Goal: Task Accomplishment & Management: Manage account settings

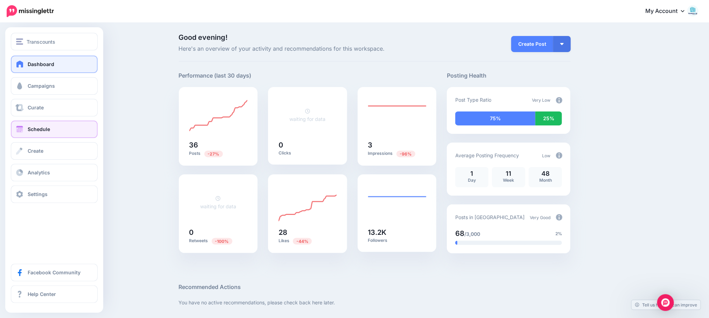
click at [36, 131] on span "Schedule" at bounding box center [39, 129] width 22 height 6
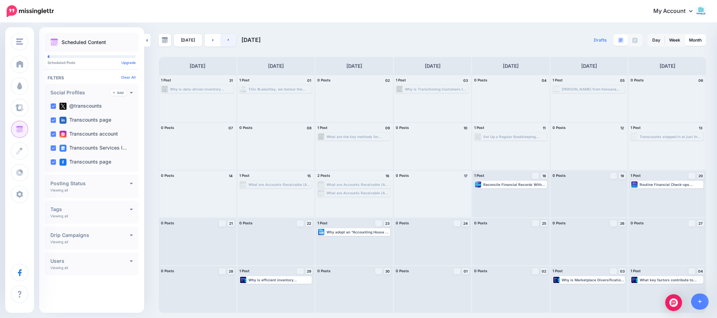
click at [229, 42] on link at bounding box center [229, 40] width 16 height 13
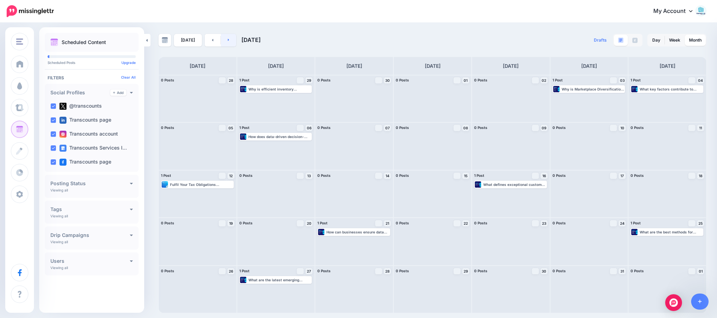
click at [227, 44] on link at bounding box center [229, 40] width 16 height 13
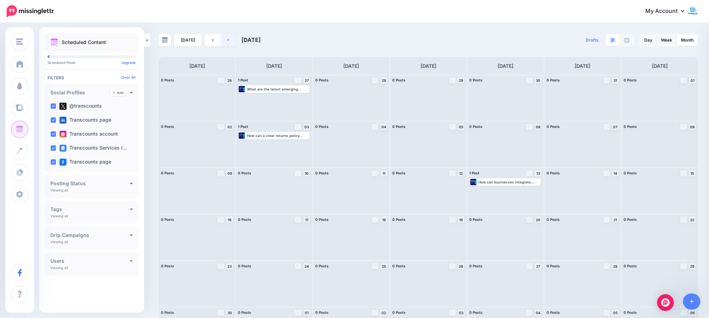
click at [228, 44] on link at bounding box center [229, 40] width 16 height 13
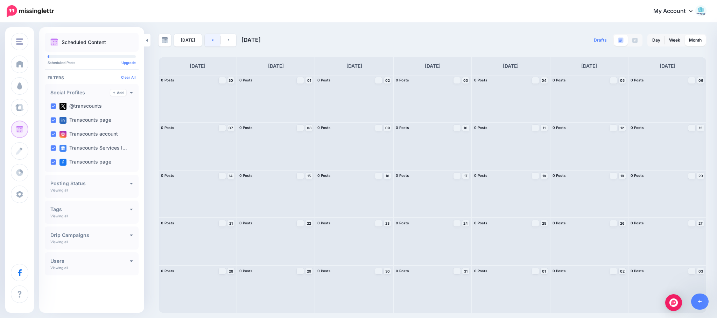
click at [216, 43] on link at bounding box center [213, 40] width 16 height 13
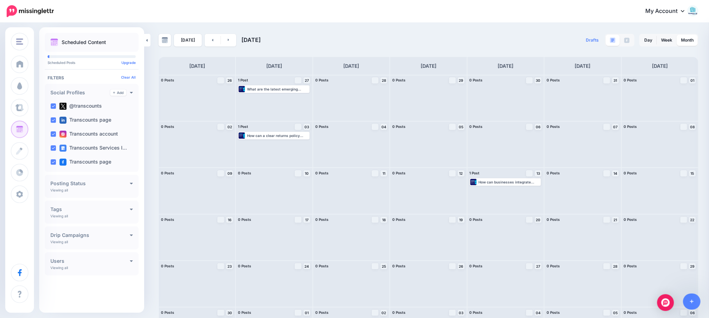
scroll to position [36, 0]
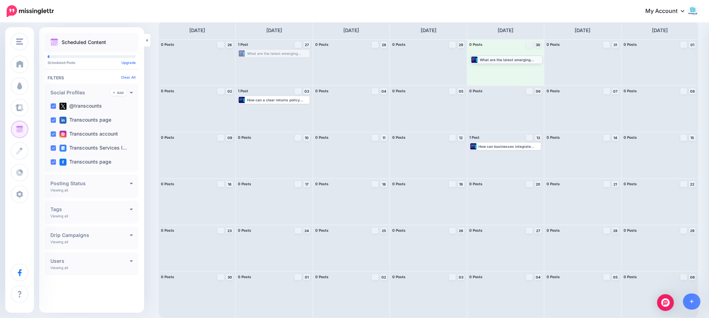
drag, startPoint x: 278, startPoint y: 57, endPoint x: 509, endPoint y: 63, distance: 231.1
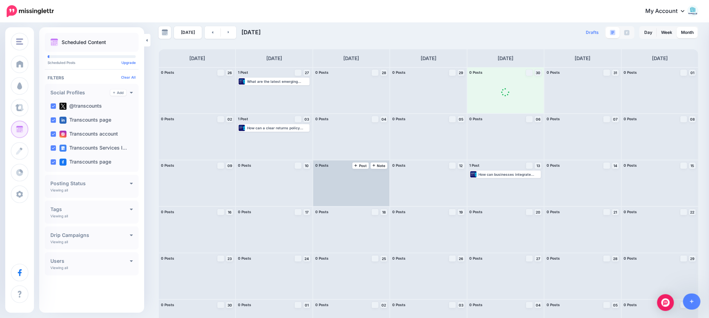
scroll to position [0, 0]
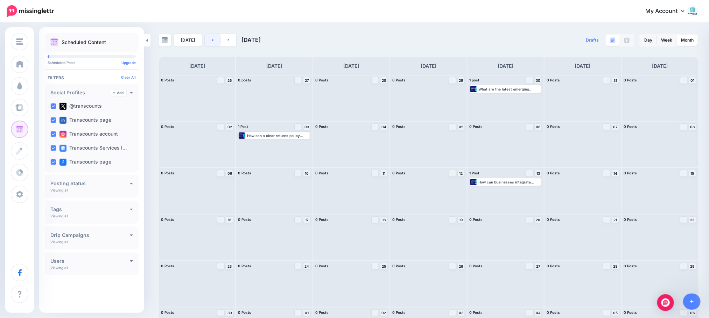
click at [211, 41] on link at bounding box center [213, 40] width 16 height 13
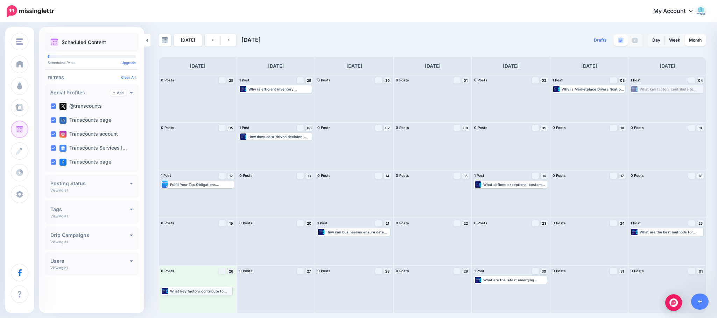
drag, startPoint x: 667, startPoint y: 91, endPoint x: 196, endPoint y: 293, distance: 511.9
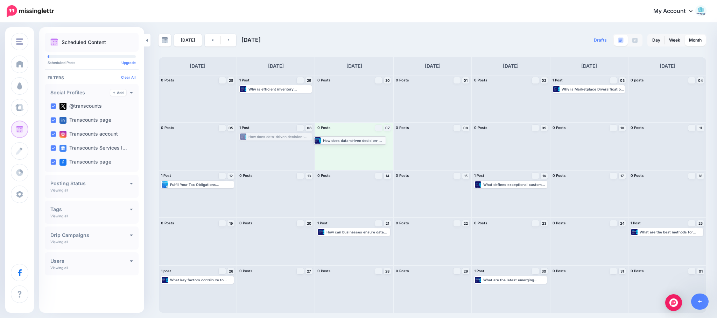
drag, startPoint x: 285, startPoint y: 137, endPoint x: 359, endPoint y: 140, distance: 74.3
click at [212, 44] on link at bounding box center [213, 40] width 16 height 13
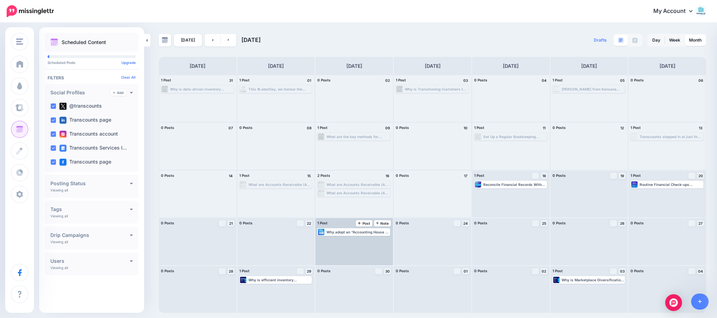
click at [354, 237] on div "Why adopt an “Accounting House in Order” approach Read more 👉 https://lttr.ai/A…" at bounding box center [354, 241] width 78 height 47
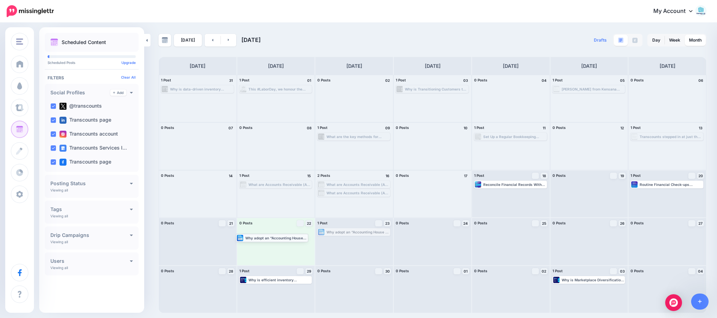
drag, startPoint x: 354, startPoint y: 234, endPoint x: 272, endPoint y: 239, distance: 82.1
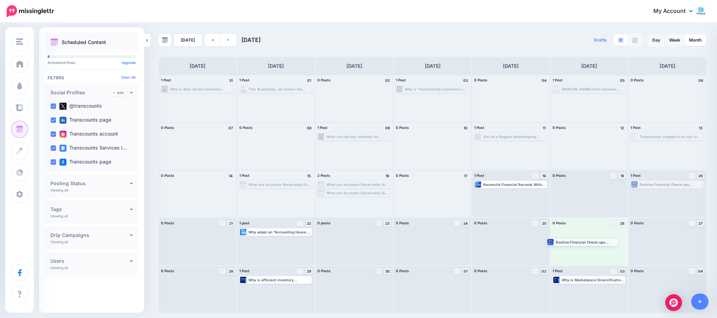
drag, startPoint x: 647, startPoint y: 185, endPoint x: 562, endPoint y: 243, distance: 102.3
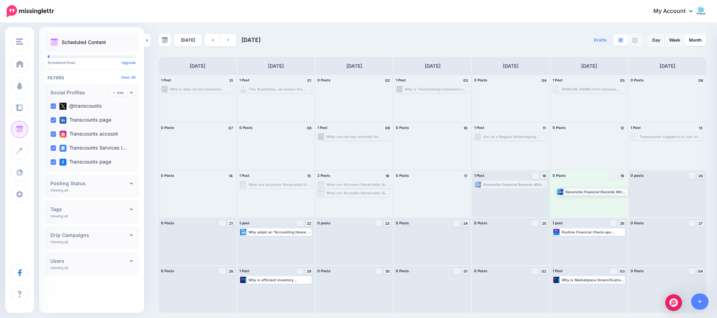
drag, startPoint x: 517, startPoint y: 188, endPoint x: 599, endPoint y: 195, distance: 82.2
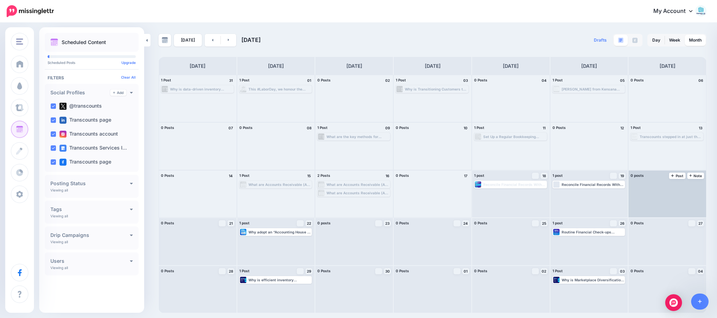
click at [668, 198] on div at bounding box center [668, 194] width 78 height 47
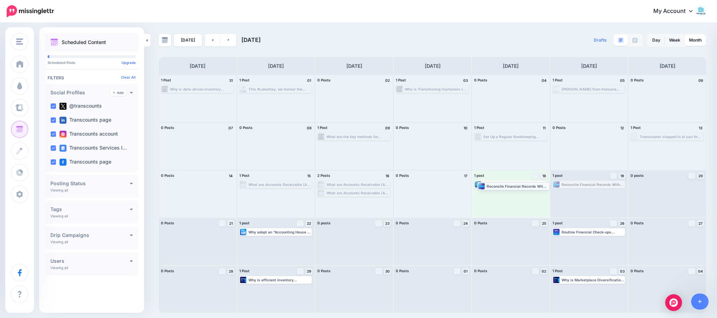
drag, startPoint x: 580, startPoint y: 188, endPoint x: 504, endPoint y: 189, distance: 75.3
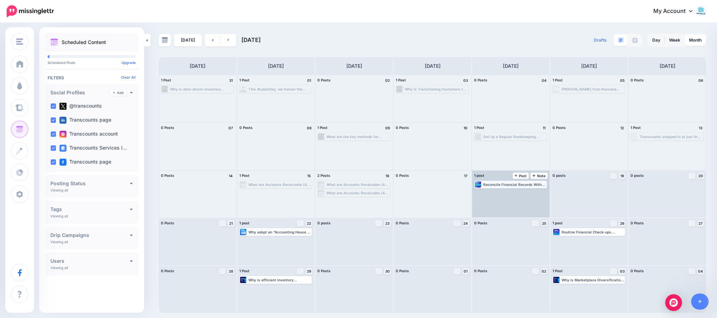
click at [517, 185] on div "Reconcile Financial Records With Bank Statements Read more 👉 https://lttr.ai/Aa…" at bounding box center [514, 185] width 63 height 4
click at [502, 196] on link "Edit" at bounding box center [500, 193] width 50 height 6
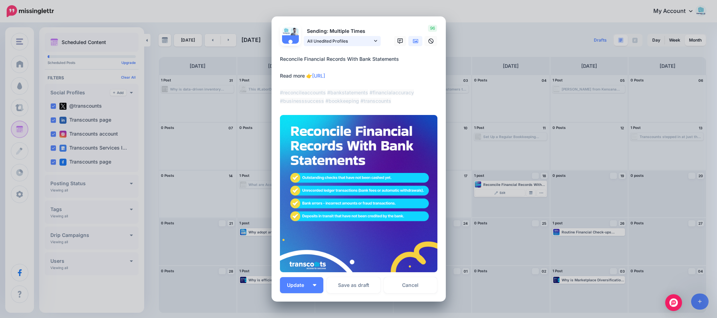
click at [374, 41] on link "All Unedited Profiles" at bounding box center [342, 41] width 77 height 10
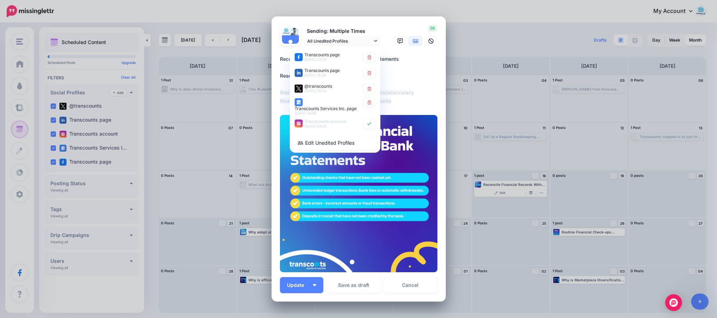
click at [415, 74] on textarea "**********" at bounding box center [360, 80] width 161 height 50
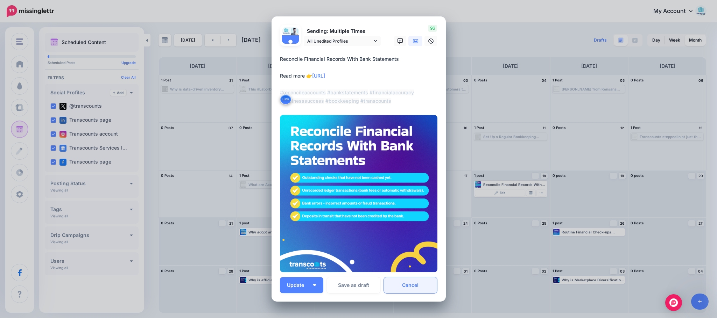
click at [405, 288] on link "Cancel" at bounding box center [411, 286] width 54 height 16
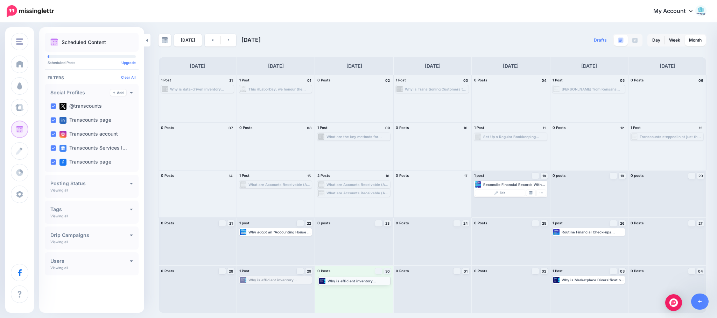
drag, startPoint x: 290, startPoint y: 284, endPoint x: 369, endPoint y: 285, distance: 78.7
click at [228, 43] on link at bounding box center [229, 40] width 16 height 13
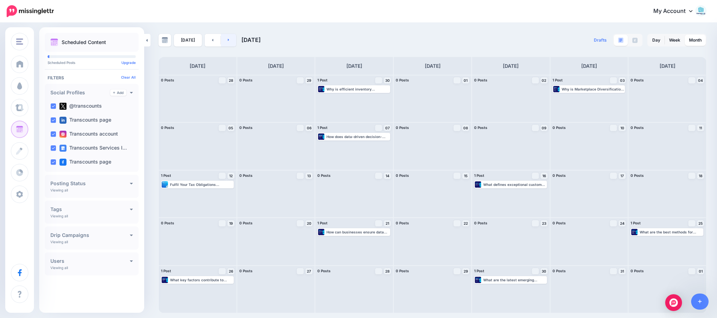
click at [226, 45] on link at bounding box center [229, 40] width 16 height 13
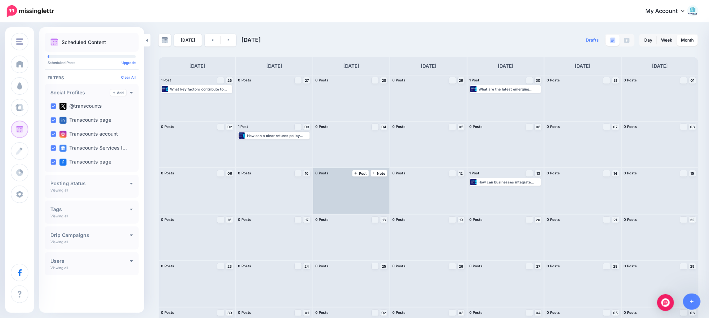
scroll to position [36, 0]
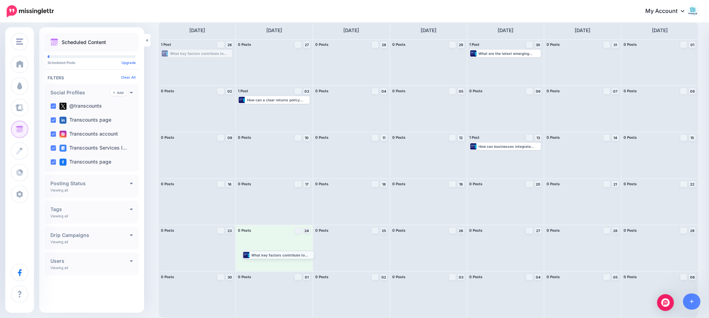
drag, startPoint x: 208, startPoint y: 55, endPoint x: 289, endPoint y: 257, distance: 217.2
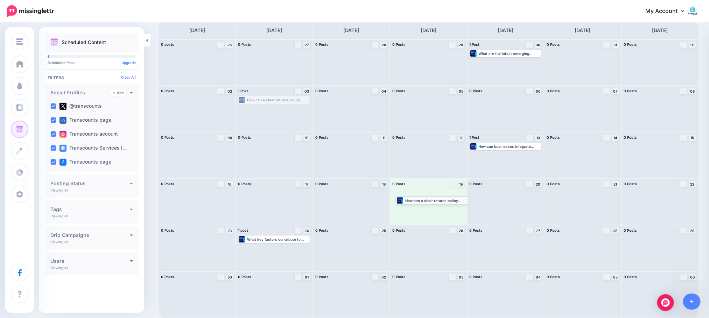
drag, startPoint x: 271, startPoint y: 100, endPoint x: 428, endPoint y: 201, distance: 185.9
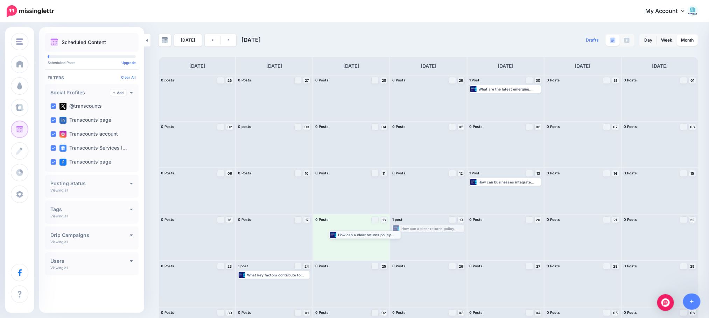
drag, startPoint x: 428, startPoint y: 228, endPoint x: 361, endPoint y: 234, distance: 67.5
click at [212, 38] on icon at bounding box center [213, 40] width 2 height 4
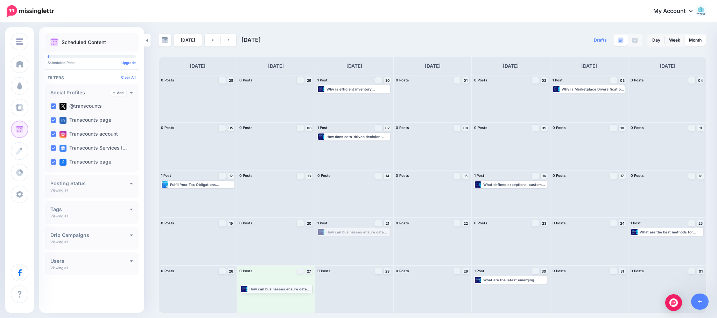
drag, startPoint x: 365, startPoint y: 233, endPoint x: 287, endPoint y: 290, distance: 96.0
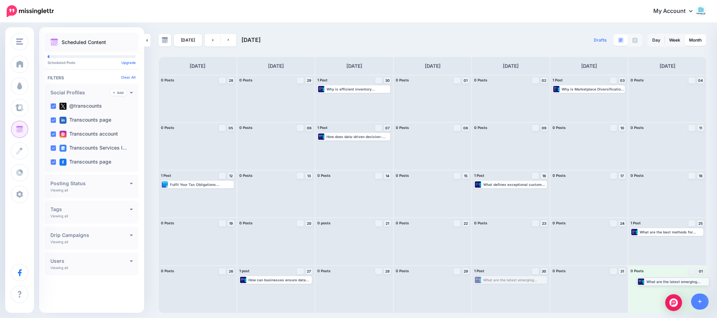
drag, startPoint x: 488, startPoint y: 280, endPoint x: 651, endPoint y: 282, distance: 162.7
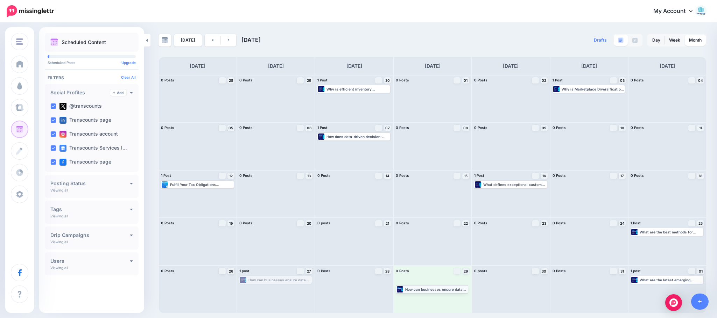
drag, startPoint x: 292, startPoint y: 283, endPoint x: 449, endPoint y: 291, distance: 157.7
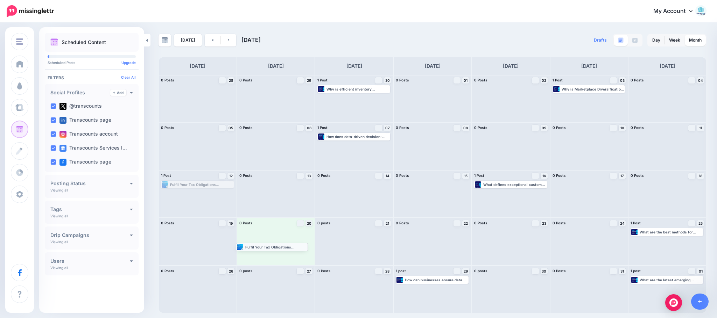
drag, startPoint x: 202, startPoint y: 186, endPoint x: 276, endPoint y: 248, distance: 97.1
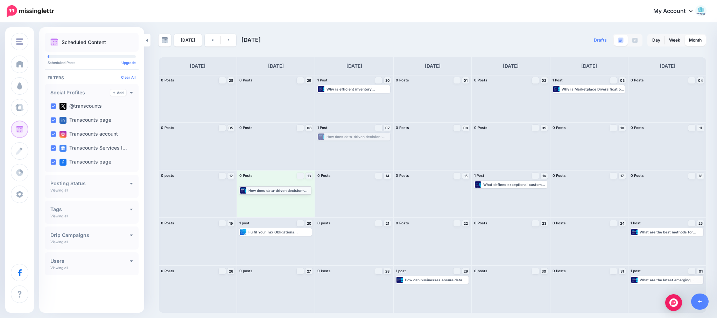
drag, startPoint x: 359, startPoint y: 138, endPoint x: 280, endPoint y: 191, distance: 95.0
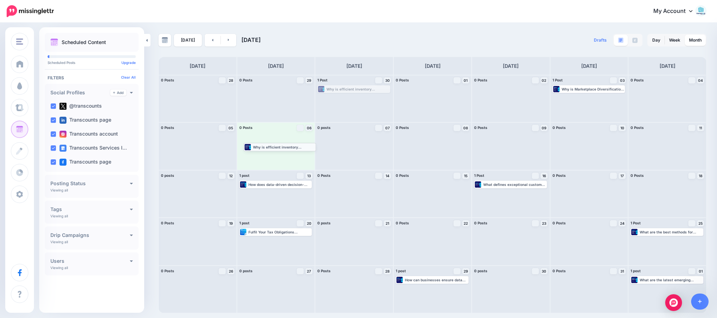
drag, startPoint x: 349, startPoint y: 88, endPoint x: 274, endPoint y: 146, distance: 94.0
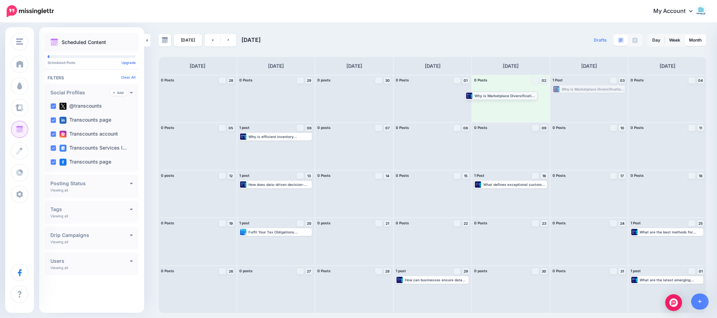
drag, startPoint x: 572, startPoint y: 89, endPoint x: 484, endPoint y: 96, distance: 87.4
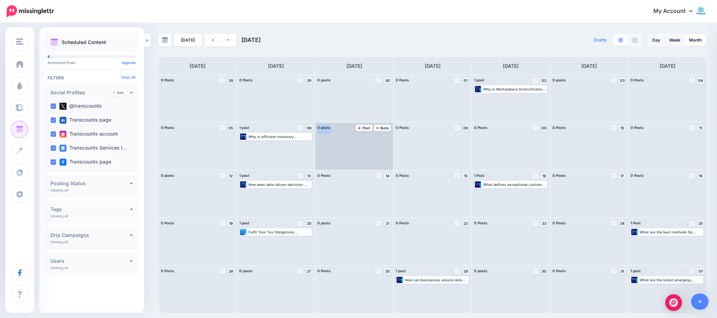
drag, startPoint x: 290, startPoint y: 141, endPoint x: 353, endPoint y: 150, distance: 63.7
click at [353, 150] on div "0 Posts 28 Note Post 0 Posts 29 Note Post" at bounding box center [433, 194] width 548 height 239
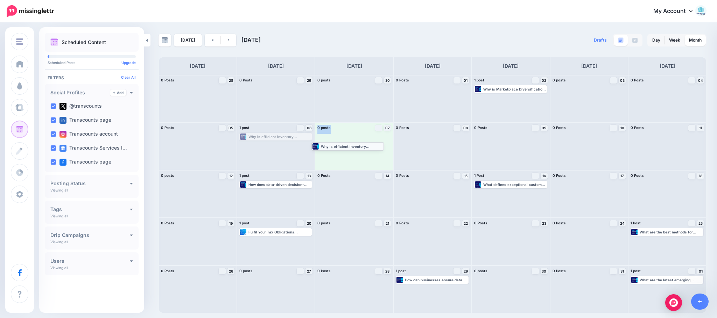
drag, startPoint x: 285, startPoint y: 137, endPoint x: 357, endPoint y: 146, distance: 72.7
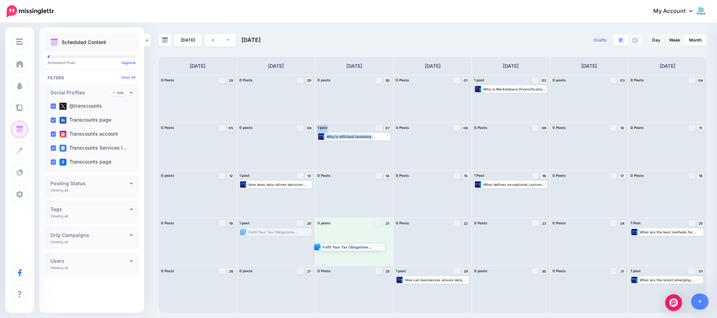
drag, startPoint x: 285, startPoint y: 231, endPoint x: 358, endPoint y: 246, distance: 75.2
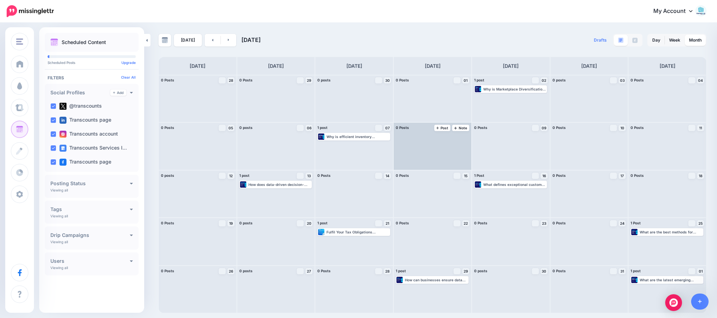
click at [432, 154] on div at bounding box center [433, 146] width 78 height 47
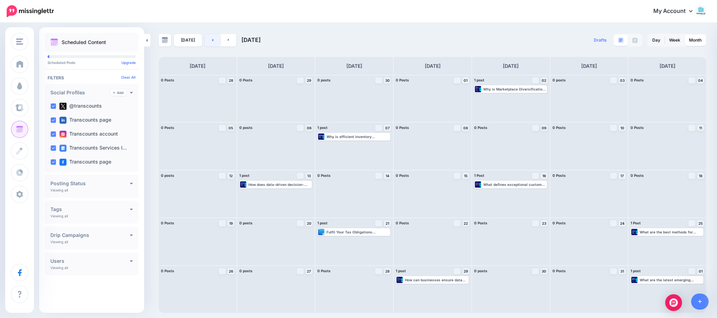
click at [208, 40] on link at bounding box center [213, 40] width 16 height 13
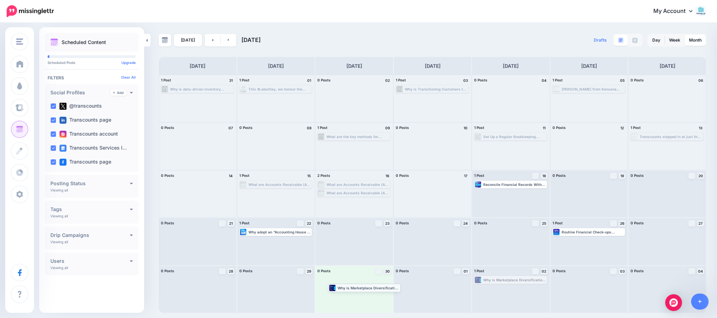
drag, startPoint x: 508, startPoint y: 280, endPoint x: 362, endPoint y: 288, distance: 146.1
click at [230, 40] on link at bounding box center [229, 40] width 16 height 13
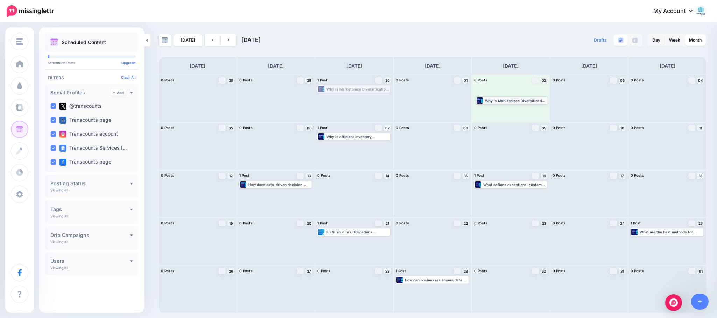
drag, startPoint x: 362, startPoint y: 86, endPoint x: 520, endPoint y: 98, distance: 158.2
click at [205, 41] on link at bounding box center [213, 40] width 16 height 13
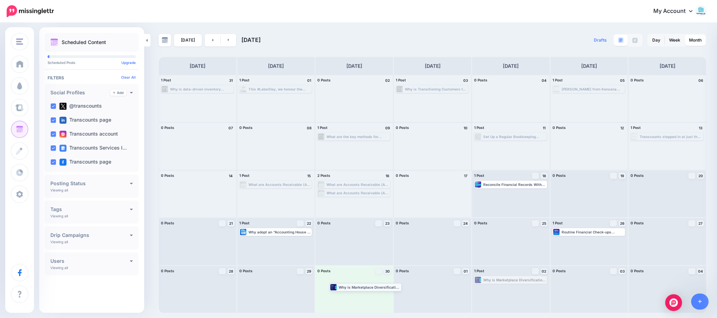
drag, startPoint x: 491, startPoint y: 283, endPoint x: 346, endPoint y: 290, distance: 145.1
click at [223, 45] on link at bounding box center [229, 40] width 16 height 13
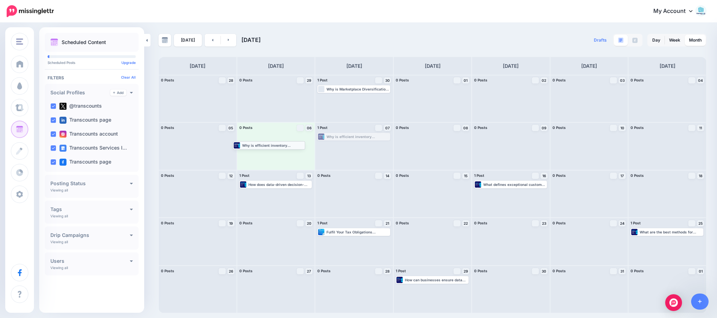
drag, startPoint x: 358, startPoint y: 135, endPoint x: 273, endPoint y: 143, distance: 85.4
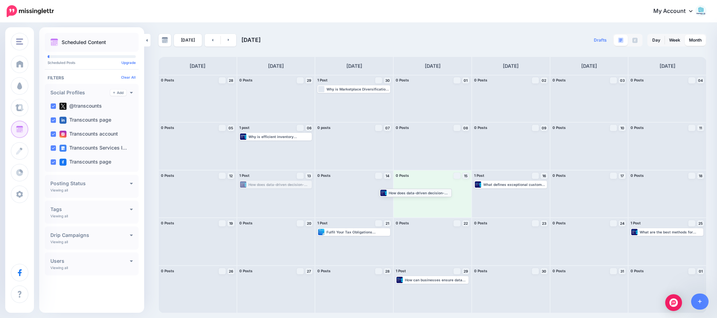
drag, startPoint x: 295, startPoint y: 184, endPoint x: 436, endPoint y: 192, distance: 140.9
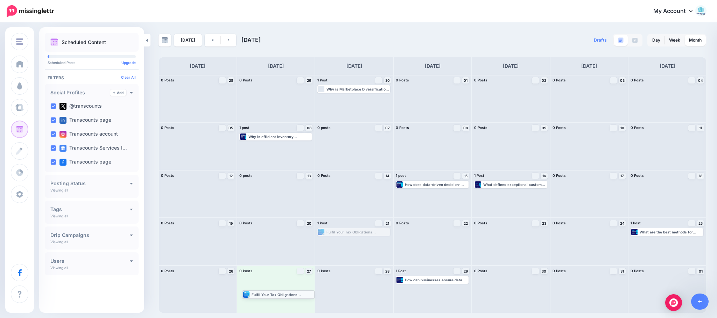
drag, startPoint x: 361, startPoint y: 235, endPoint x: 286, endPoint y: 297, distance: 97.7
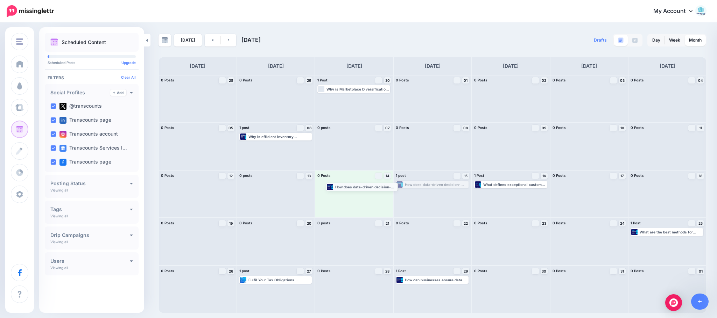
drag, startPoint x: 438, startPoint y: 187, endPoint x: 367, endPoint y: 190, distance: 71.5
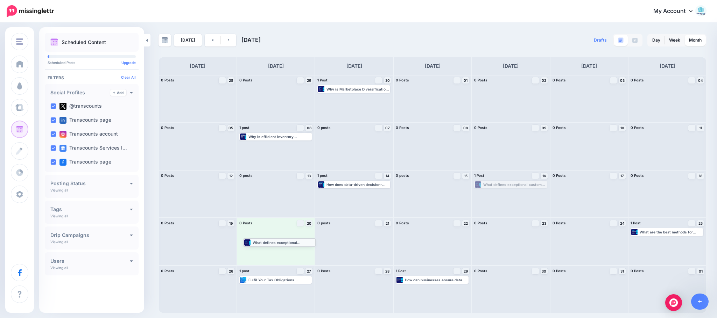
drag, startPoint x: 507, startPoint y: 187, endPoint x: 276, endPoint y: 245, distance: 238.1
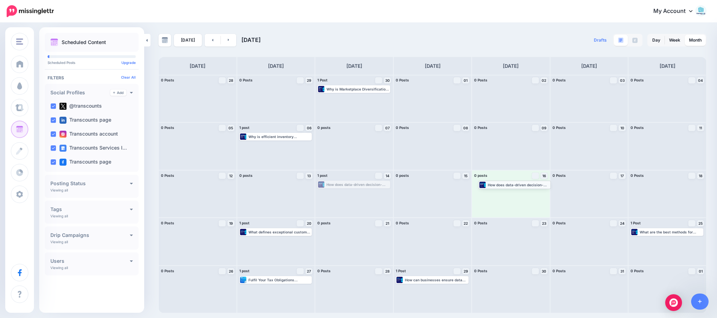
drag, startPoint x: 354, startPoint y: 186, endPoint x: 515, endPoint y: 186, distance: 160.6
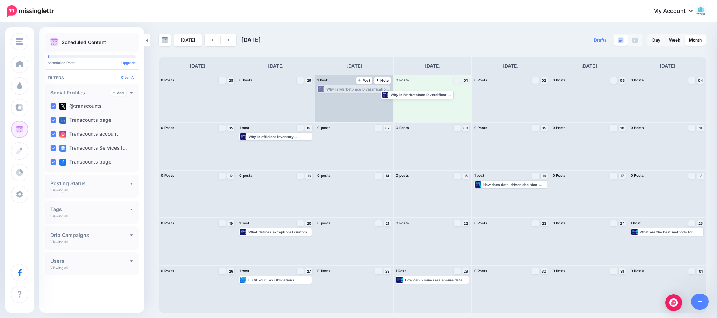
drag, startPoint x: 351, startPoint y: 90, endPoint x: 348, endPoint y: 92, distance: 4.0
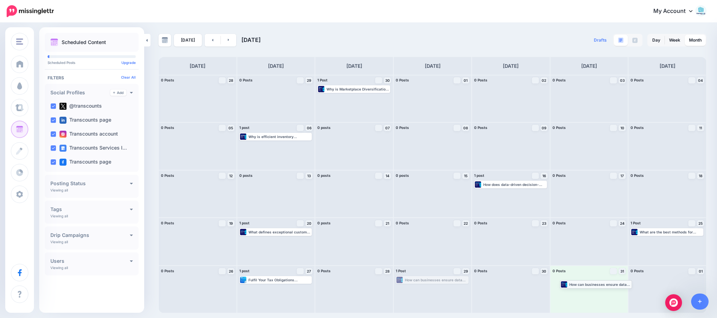
drag, startPoint x: 419, startPoint y: 281, endPoint x: 583, endPoint y: 285, distance: 163.8
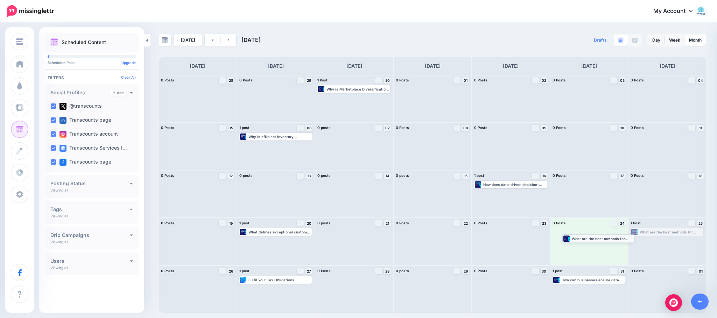
drag, startPoint x: 645, startPoint y: 230, endPoint x: 569, endPoint y: 236, distance: 76.1
click at [224, 44] on link at bounding box center [229, 40] width 16 height 13
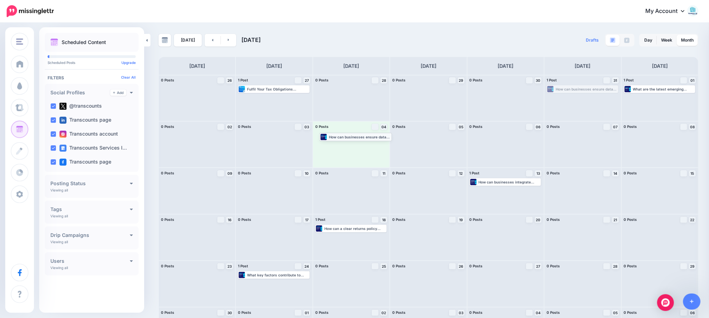
drag, startPoint x: 601, startPoint y: 91, endPoint x: 368, endPoint y: 139, distance: 237.9
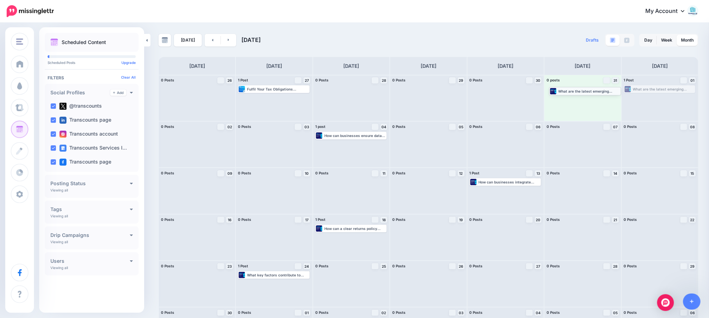
drag, startPoint x: 672, startPoint y: 90, endPoint x: 590, endPoint y: 91, distance: 81.9
click at [227, 45] on link at bounding box center [229, 40] width 16 height 13
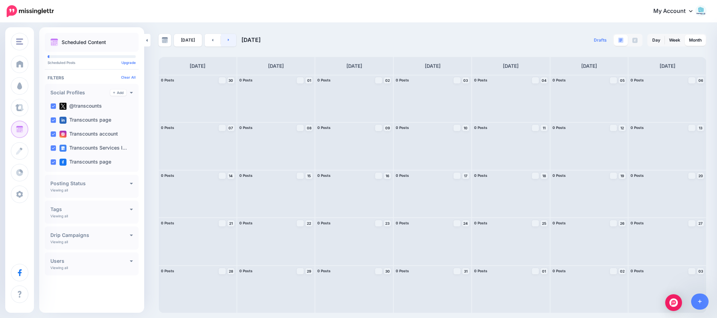
click at [229, 44] on link at bounding box center [229, 40] width 16 height 13
click at [224, 40] on link at bounding box center [229, 40] width 16 height 13
click at [221, 40] on link at bounding box center [229, 40] width 16 height 13
click at [206, 44] on link at bounding box center [213, 40] width 16 height 13
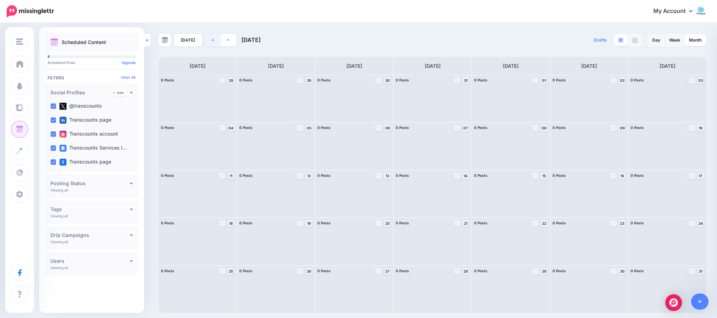
click at [206, 44] on link at bounding box center [213, 40] width 16 height 13
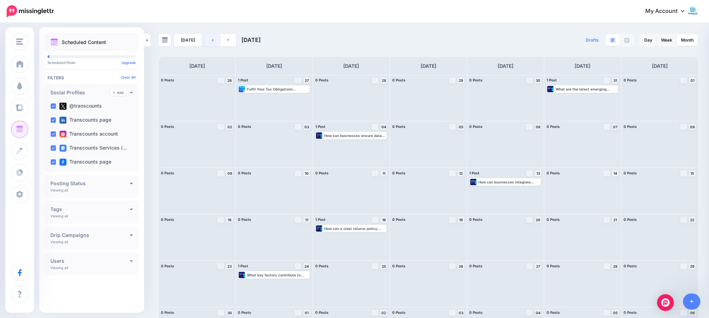
click at [206, 44] on link at bounding box center [213, 40] width 16 height 13
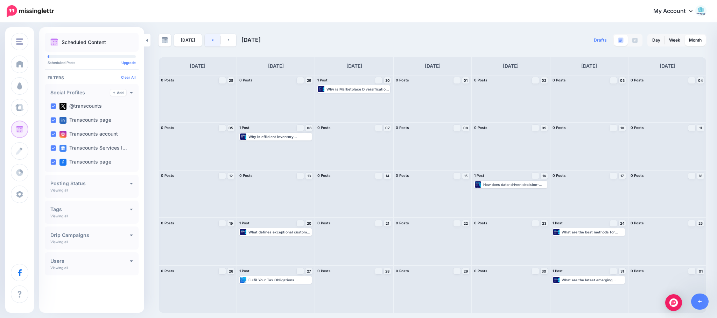
click at [214, 44] on link at bounding box center [213, 40] width 16 height 13
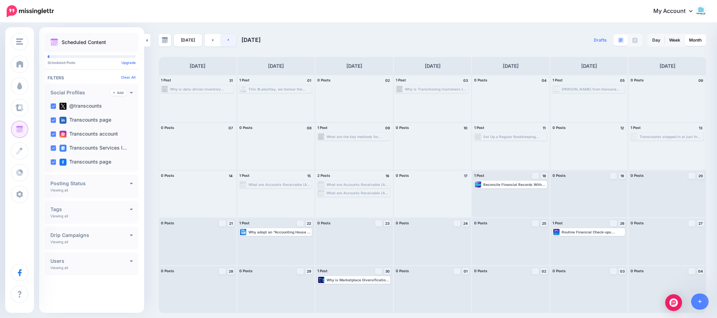
click at [225, 44] on link at bounding box center [229, 40] width 16 height 13
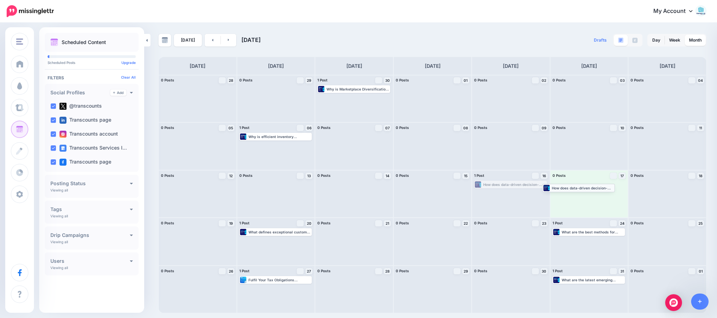
drag, startPoint x: 519, startPoint y: 187, endPoint x: 594, endPoint y: 190, distance: 75.0
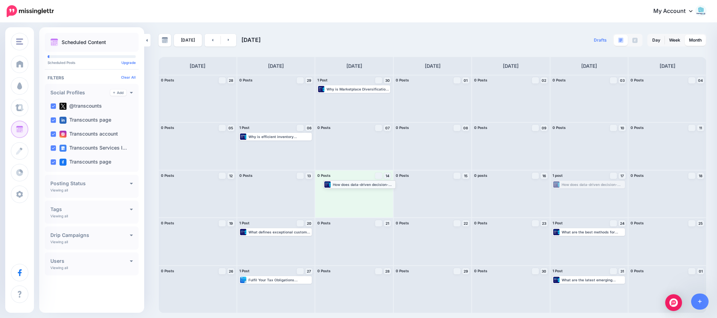
drag, startPoint x: 594, startPoint y: 186, endPoint x: 364, endPoint y: 186, distance: 229.2
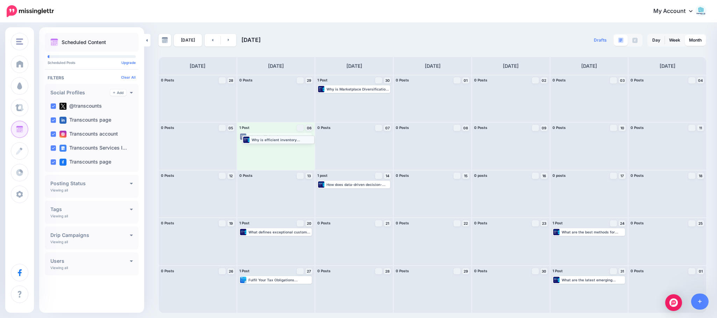
drag, startPoint x: 296, startPoint y: 138, endPoint x: 299, endPoint y: 140, distance: 3.7
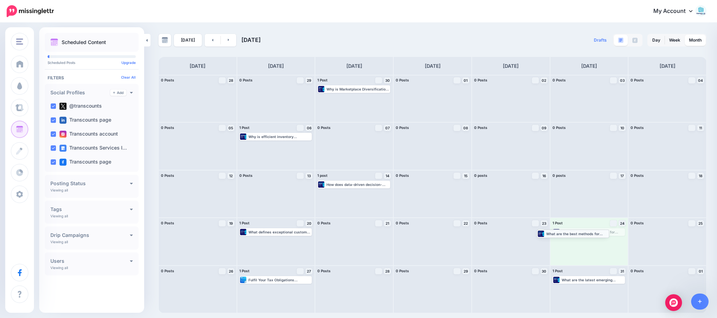
drag, startPoint x: 573, startPoint y: 231, endPoint x: 558, endPoint y: 232, distance: 15.8
click at [208, 42] on link at bounding box center [213, 40] width 16 height 13
